Goal: Entertainment & Leisure: Consume media (video, audio)

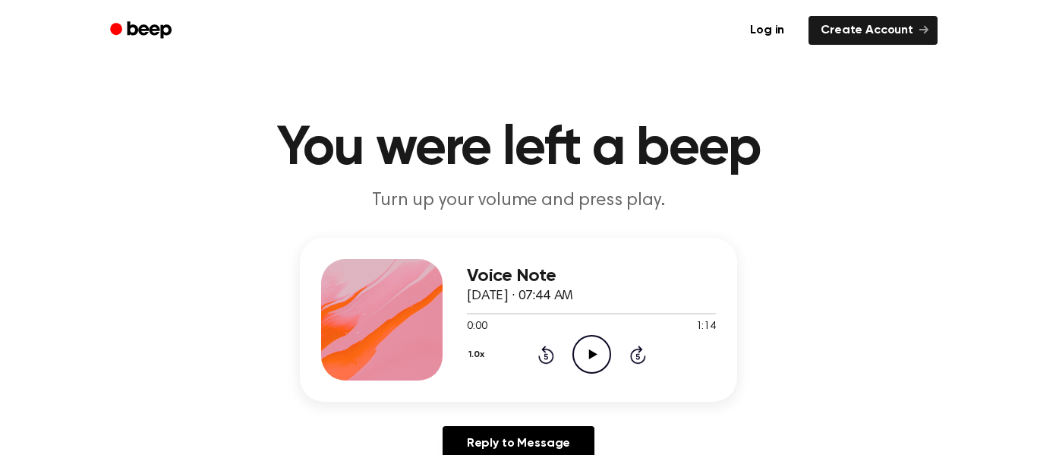
click at [595, 364] on icon "Play Audio" at bounding box center [591, 354] width 39 height 39
click at [583, 351] on icon "Pause Audio" at bounding box center [591, 354] width 39 height 39
click at [585, 356] on icon "Play Audio" at bounding box center [591, 354] width 39 height 39
click at [593, 355] on icon at bounding box center [591, 354] width 7 height 10
click at [599, 349] on icon "Play Audio" at bounding box center [591, 354] width 39 height 39
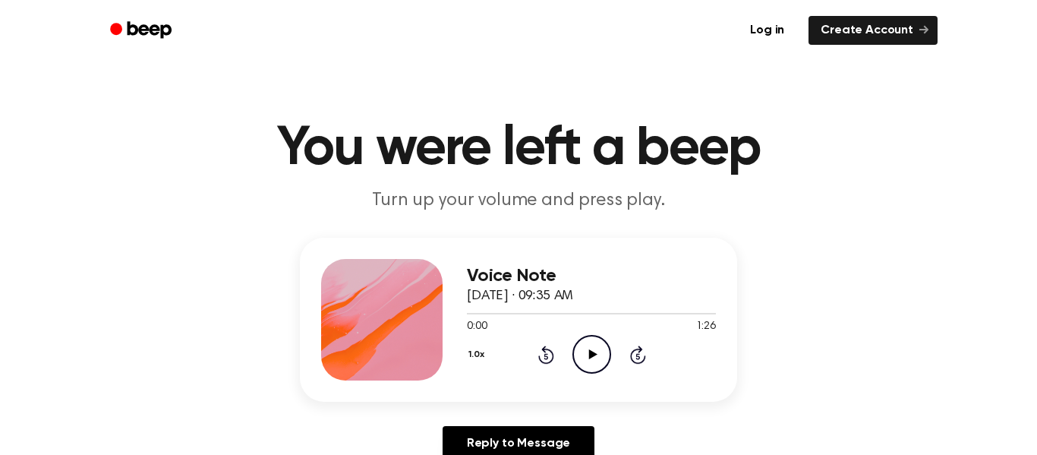
click at [587, 353] on icon "Play Audio" at bounding box center [591, 354] width 39 height 39
click at [574, 375] on div "Voice Note September 6, 2024 · 09:38 AM 0:00 1:30 Your browser does not support…" at bounding box center [591, 319] width 249 height 121
click at [602, 353] on icon "Play Audio" at bounding box center [591, 354] width 39 height 39
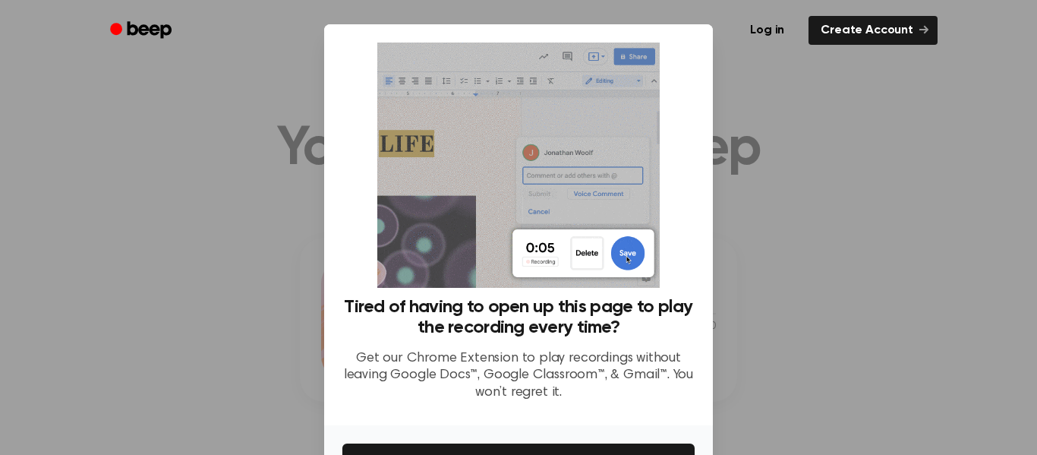
click at [843, 271] on div at bounding box center [518, 227] width 1037 height 455
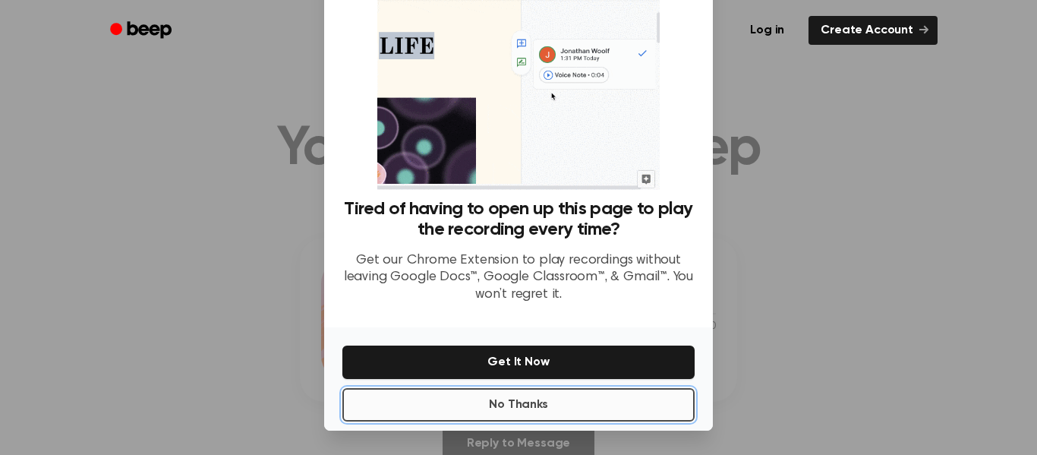
click at [491, 406] on button "No Thanks" at bounding box center [518, 404] width 352 height 33
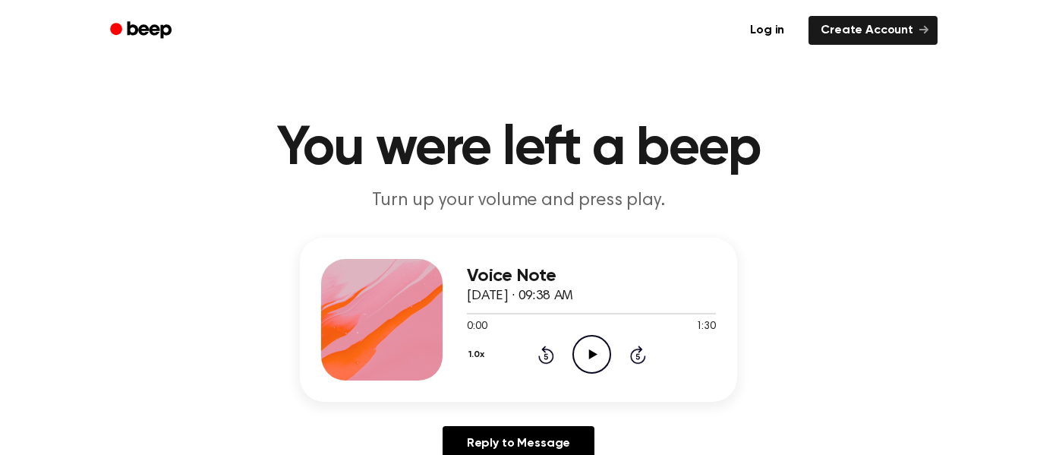
click at [595, 361] on icon "Play Audio" at bounding box center [591, 354] width 39 height 39
click at [587, 348] on icon "Play Audio" at bounding box center [591, 354] width 39 height 39
click at [598, 358] on icon "Pause Audio" at bounding box center [591, 354] width 39 height 39
click at [601, 352] on icon "Play Audio" at bounding box center [591, 354] width 39 height 39
